Goal: Check status: Check status

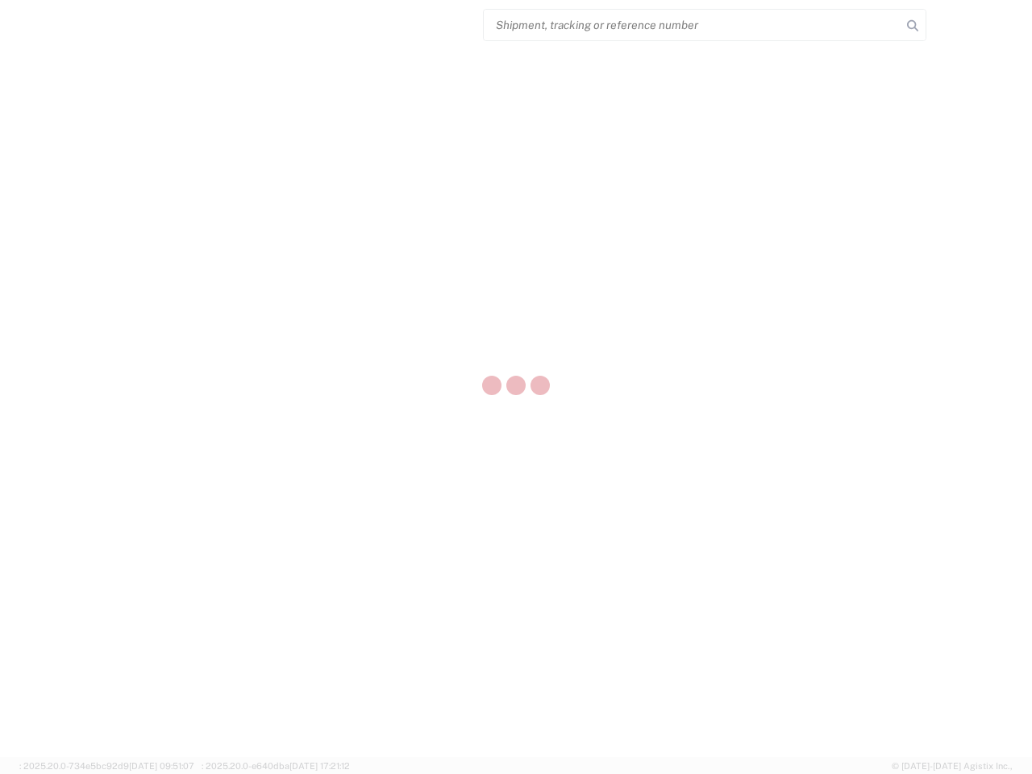
select select "US"
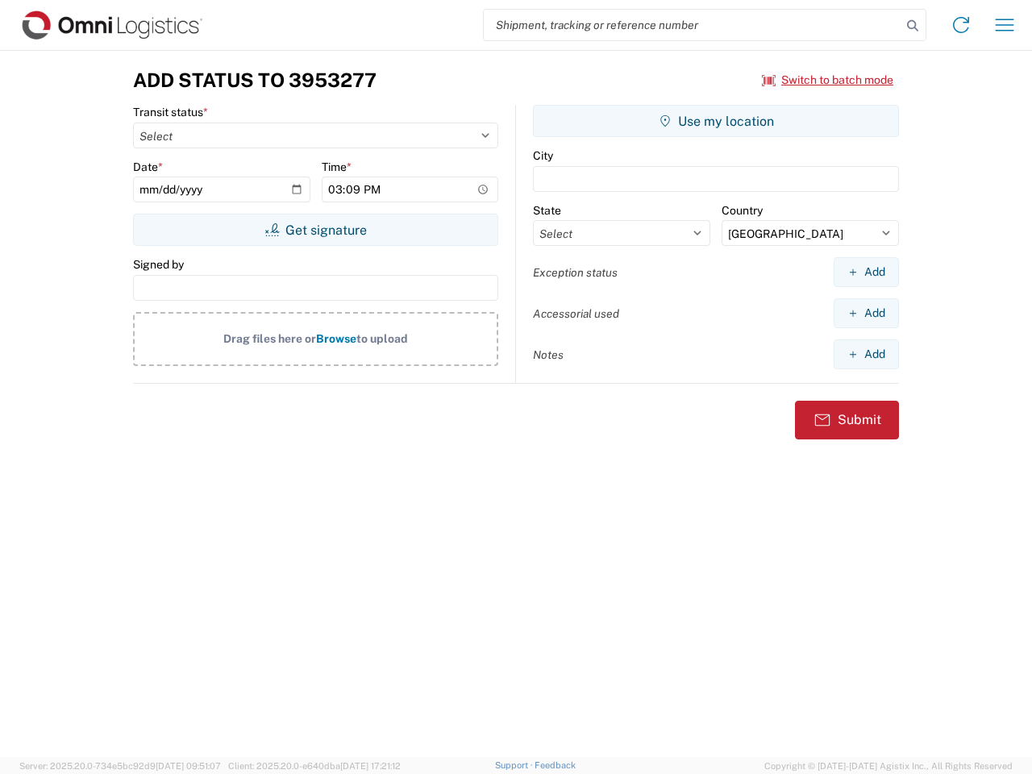
click at [692, 25] on input "search" at bounding box center [692, 25] width 417 height 31
click at [912, 26] on icon at bounding box center [912, 26] width 23 height 23
click at [961, 25] on icon at bounding box center [961, 25] width 26 height 26
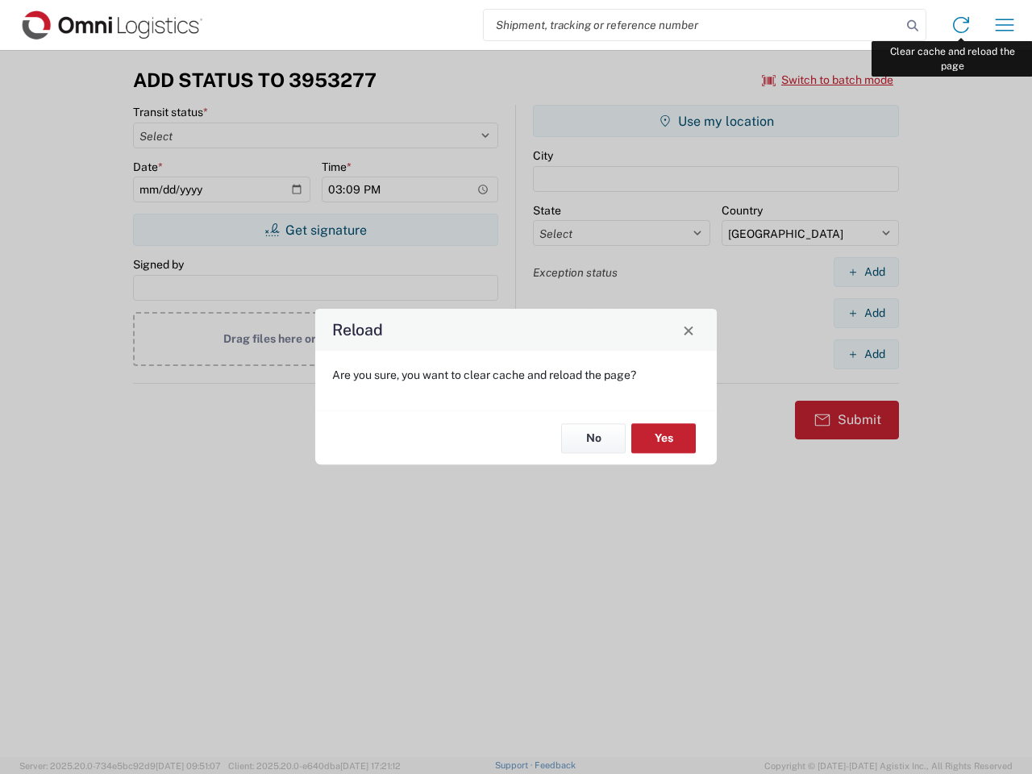
click at [1004, 25] on div "Reload Are you sure, you want to clear cache and reload the page? No Yes" at bounding box center [516, 387] width 1032 height 774
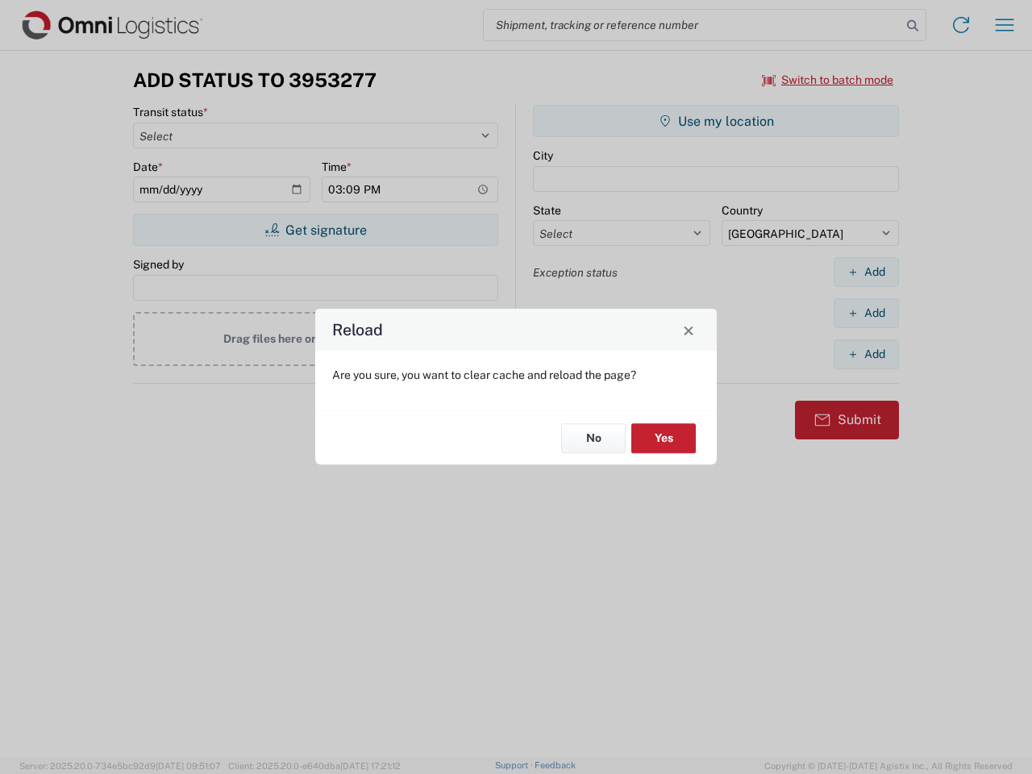
click at [828, 80] on div "Reload Are you sure, you want to clear cache and reload the page? No Yes" at bounding box center [516, 387] width 1032 height 774
click at [315, 230] on div "Reload Are you sure, you want to clear cache and reload the page? No Yes" at bounding box center [516, 387] width 1032 height 774
click at [716, 121] on div "Reload Are you sure, you want to clear cache and reload the page? No Yes" at bounding box center [516, 387] width 1032 height 774
click at [866, 272] on div "Reload Are you sure, you want to clear cache and reload the page? No Yes" at bounding box center [516, 387] width 1032 height 774
click at [866, 313] on div "Reload Are you sure, you want to clear cache and reload the page? No Yes" at bounding box center [516, 387] width 1032 height 774
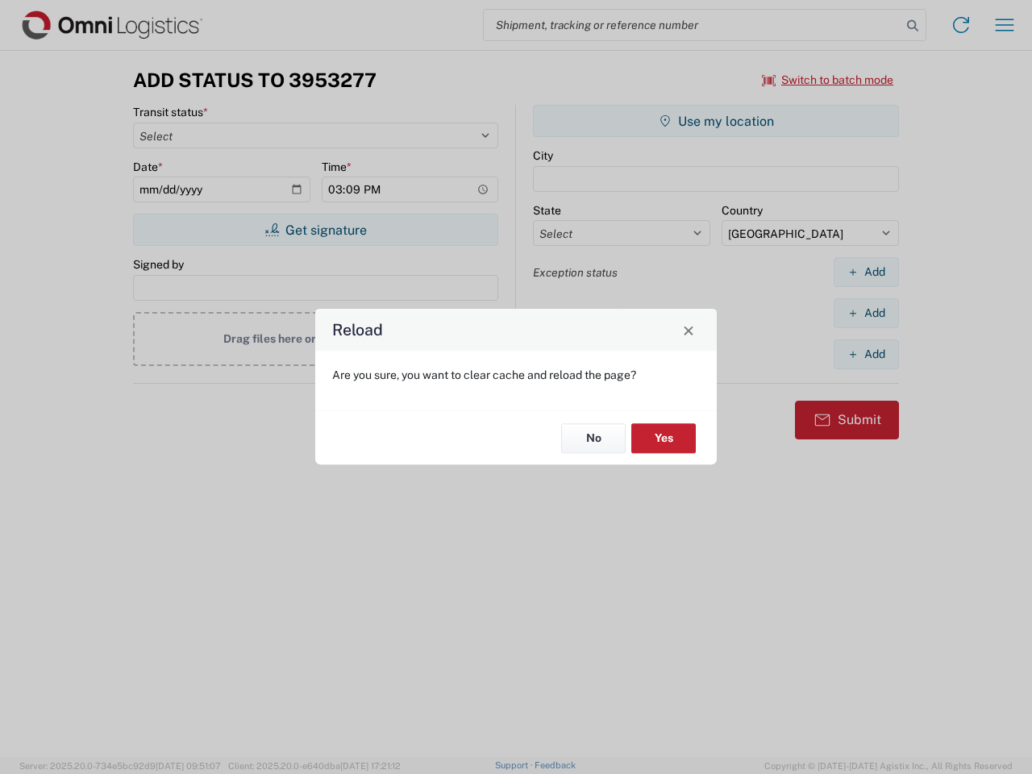
click at [866, 354] on div "Reload Are you sure, you want to clear cache and reload the page? No Yes" at bounding box center [516, 387] width 1032 height 774
